Goal: Transaction & Acquisition: Purchase product/service

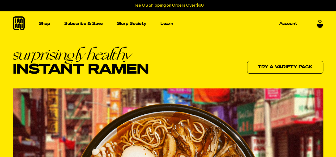
click at [300, 17] on div "Shop Packets Cups new Toppings new Merch Subscribe & Save Slurp Society Learn O…" at bounding box center [168, 23] width 336 height 25
click at [291, 23] on p "Account" at bounding box center [288, 24] width 18 height 4
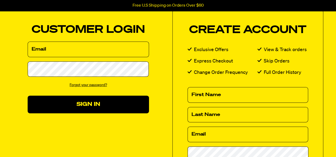
scroll to position [41, 0]
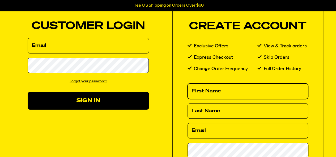
click at [196, 94] on input "First Name" at bounding box center [247, 92] width 121 height 16
type input "[PERSON_NAME]"
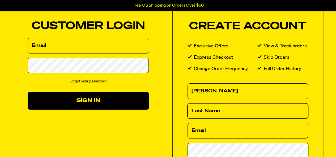
type input "King"
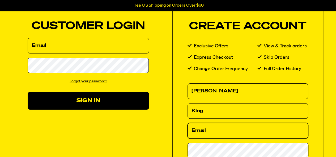
click at [207, 132] on input "Email" at bounding box center [247, 131] width 121 height 16
type input "[EMAIL_ADDRESS][DOMAIN_NAME]"
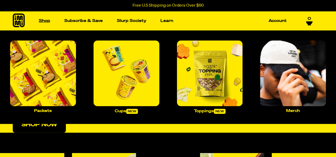
click at [45, 19] on link "Shop" at bounding box center [45, 21] width 16 height 8
click at [40, 19] on link "Shop" at bounding box center [45, 21] width 16 height 8
click at [41, 51] on img "Main navigation" at bounding box center [43, 74] width 66 height 66
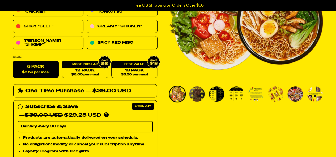
scroll to position [119, 0]
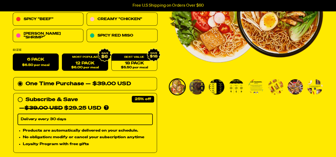
click at [94, 63] on link "12 Pack $6.00 per meal" at bounding box center [85, 62] width 46 height 17
radio input "false"
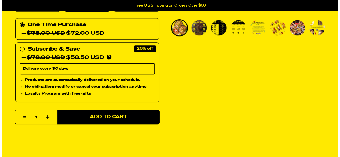
scroll to position [182, 0]
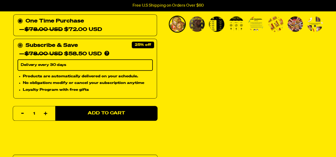
click at [19, 43] on circle at bounding box center [20, 45] width 5 height 5
click at [19, 41] on input "Subscribe & Save 25% — $78.00 USD $58.50 USD You'll receive your selected flavo…" at bounding box center [19, 41] width 3 height 0
click at [46, 64] on select "Delivery every 30 days" at bounding box center [85, 65] width 135 height 11
click at [45, 65] on select "Delivery every 30 days" at bounding box center [85, 65] width 135 height 11
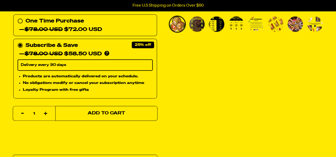
click at [98, 111] on span "Add to Cart" at bounding box center [106, 113] width 37 height 5
select select "Every 30 Days"
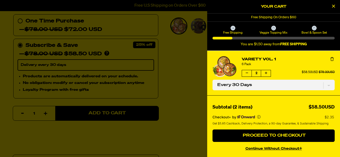
click at [245, 72] on button "Decrease quantity of Variety Vol. 1" at bounding box center [247, 73] width 10 height 6
click at [266, 72] on icon "Increase quantity of Variety Vol. 1" at bounding box center [266, 73] width 2 height 3
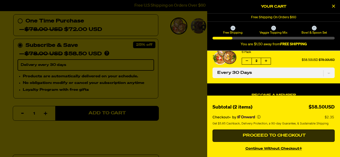
click at [265, 135] on span "Proceed to Checkout" at bounding box center [273, 136] width 64 height 4
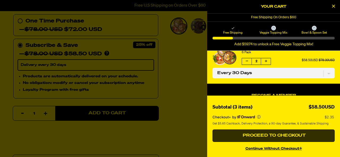
scroll to position [12, 0]
